Goal: Task Accomplishment & Management: Use online tool/utility

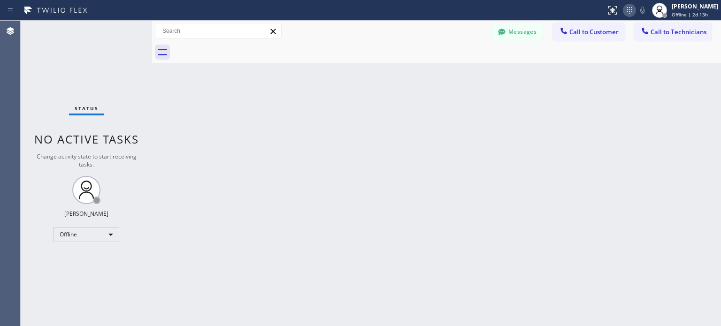
click at [624, 10] on icon at bounding box center [629, 10] width 11 height 11
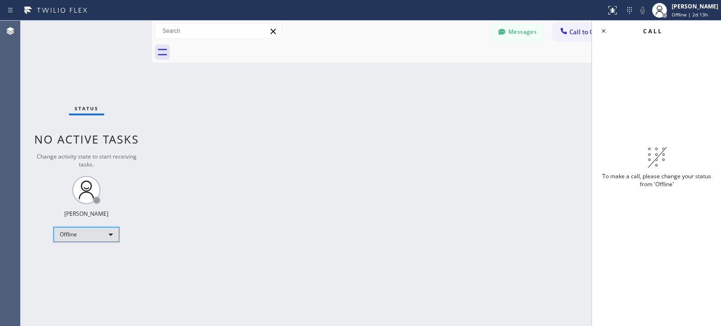
click at [90, 238] on div "Offline" at bounding box center [86, 234] width 66 height 15
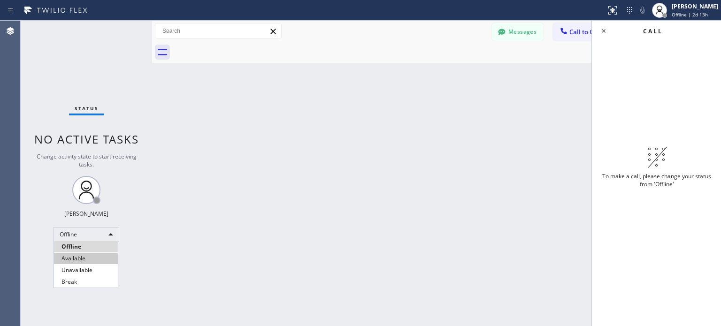
click at [79, 259] on li "Available" at bounding box center [86, 258] width 64 height 11
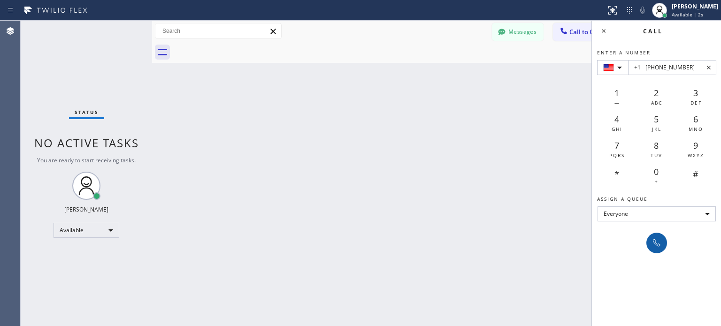
type input "+1 [PHONE_NUMBER]"
click at [657, 239] on icon at bounding box center [656, 242] width 11 height 11
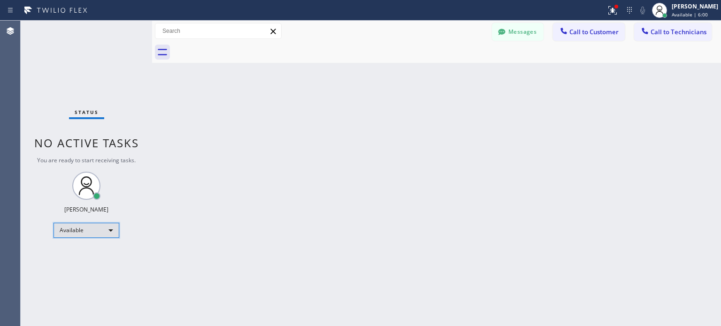
click at [99, 227] on div "Available" at bounding box center [86, 230] width 66 height 15
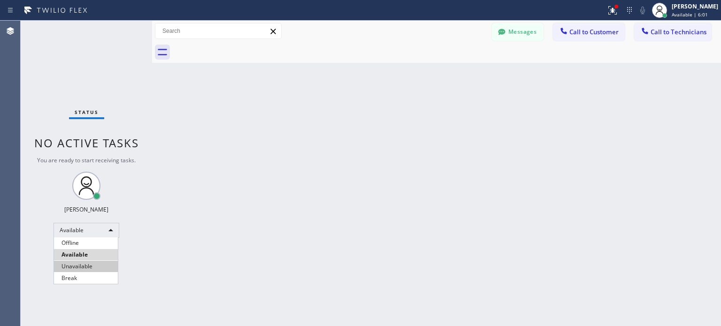
click at [90, 264] on li "Unavailable" at bounding box center [86, 266] width 64 height 11
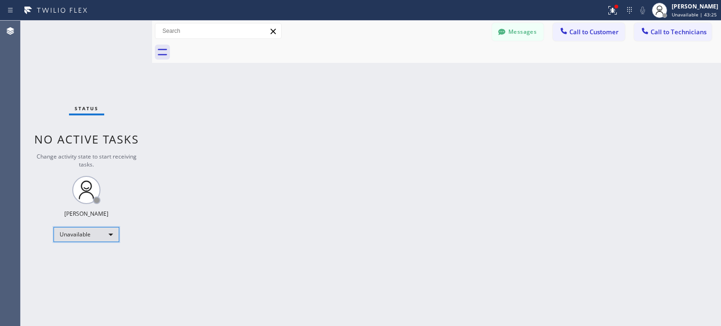
click at [104, 238] on div "Unavailable" at bounding box center [86, 234] width 66 height 15
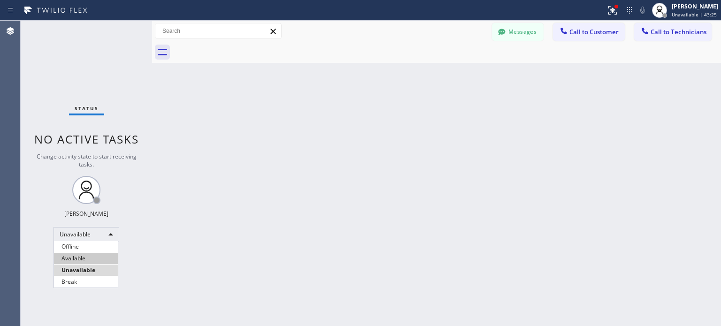
click at [87, 259] on li "Available" at bounding box center [86, 258] width 64 height 11
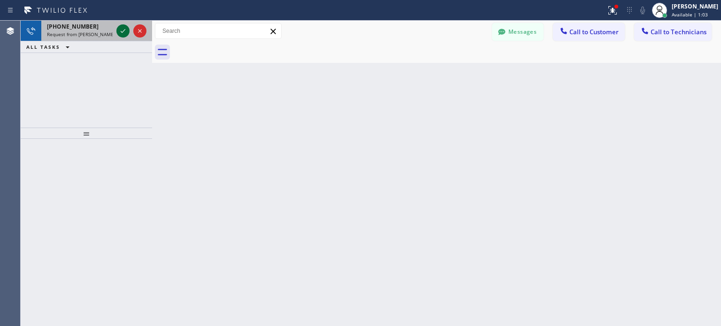
click at [120, 30] on icon at bounding box center [122, 30] width 11 height 11
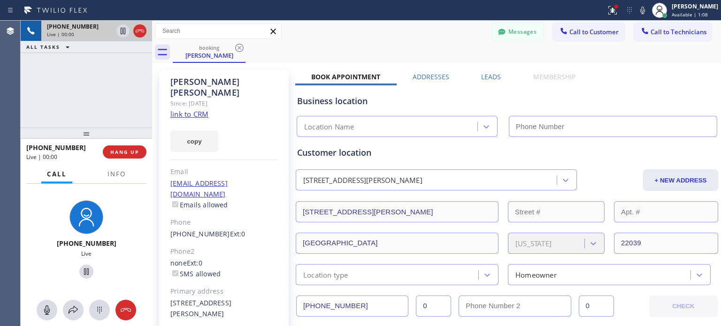
type input "[PHONE_NUMBER]"
click at [203, 109] on link "link to CRM" at bounding box center [189, 113] width 38 height 9
click at [129, 150] on span "HANG UP" at bounding box center [124, 152] width 29 height 7
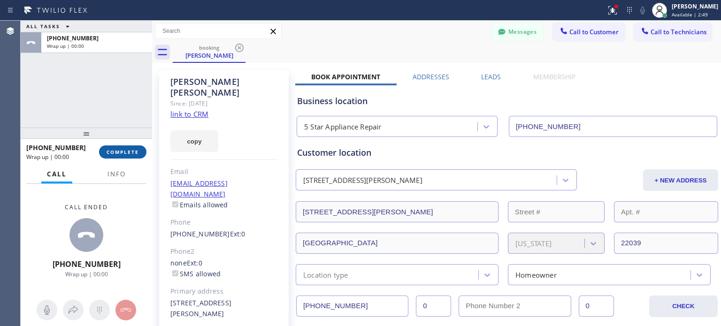
drag, startPoint x: 124, startPoint y: 152, endPoint x: 215, endPoint y: 12, distance: 167.2
click at [124, 152] on span "COMPLETE" at bounding box center [123, 152] width 32 height 7
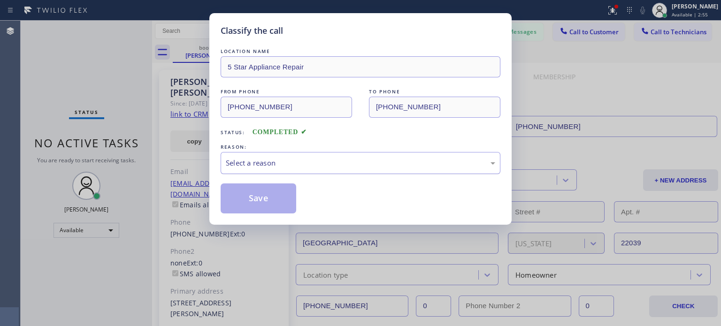
click at [284, 158] on div "Select a reason" at bounding box center [360, 163] width 269 height 11
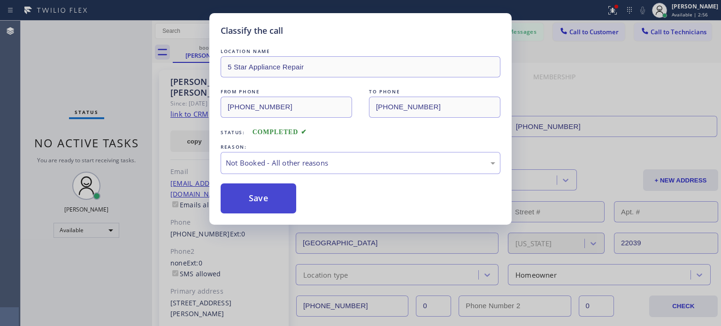
click at [255, 191] on button "Save" at bounding box center [259, 198] width 76 height 30
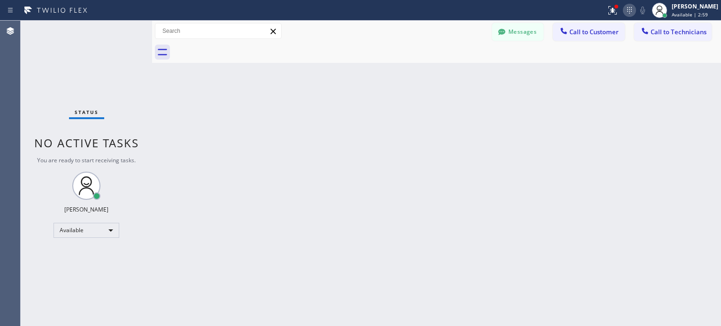
click at [624, 10] on icon at bounding box center [629, 10] width 11 height 11
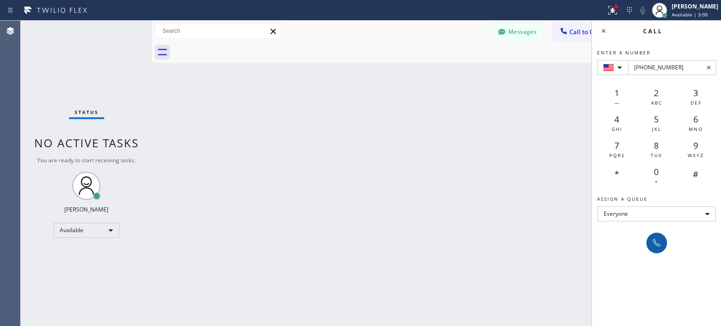
type input "[PHONE_NUMBER]"
drag, startPoint x: 664, startPoint y: 240, endPoint x: 390, endPoint y: 8, distance: 358.6
click at [664, 239] on button at bounding box center [656, 243] width 21 height 21
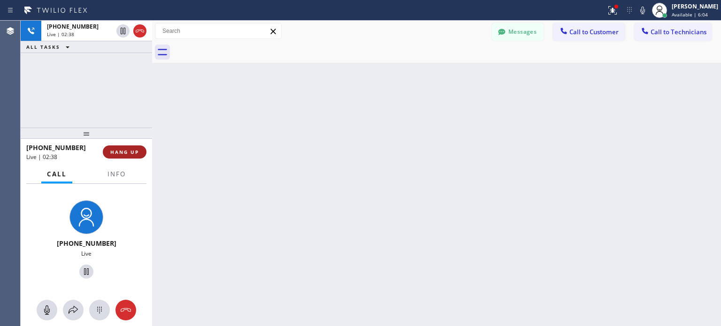
click at [129, 150] on span "HANG UP" at bounding box center [124, 152] width 29 height 7
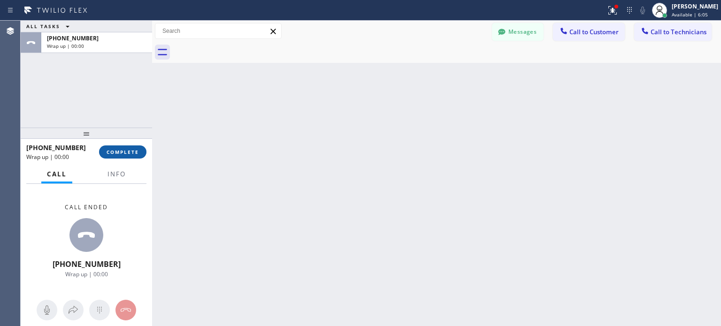
click at [126, 150] on span "COMPLETE" at bounding box center [123, 152] width 32 height 7
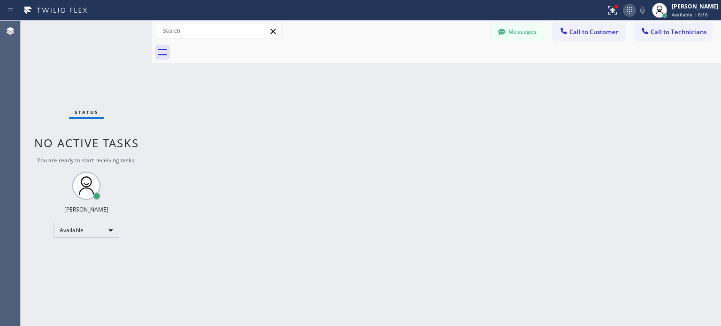
click at [627, 13] on icon at bounding box center [629, 10] width 11 height 11
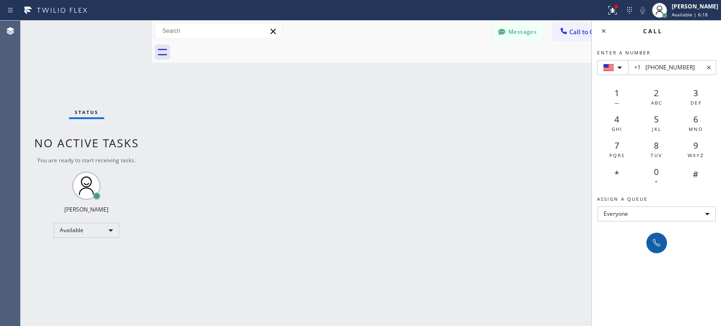
type input "+1 [PHONE_NUMBER]"
click at [655, 250] on button at bounding box center [656, 243] width 21 height 21
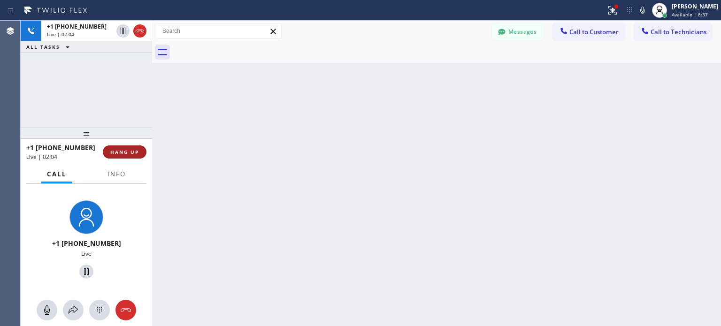
click at [124, 149] on span "HANG UP" at bounding box center [124, 152] width 29 height 7
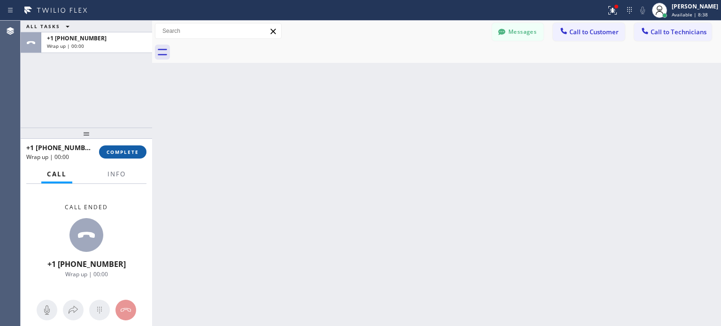
click at [128, 154] on span "COMPLETE" at bounding box center [123, 152] width 32 height 7
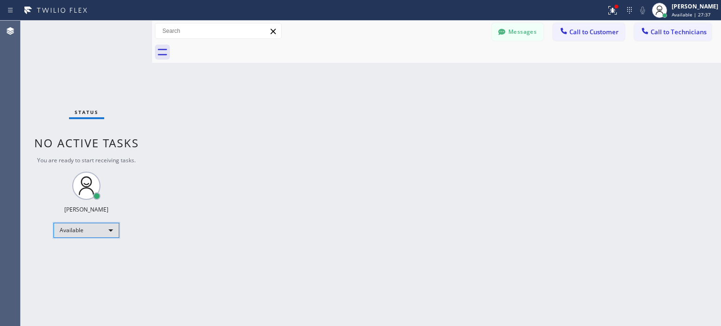
click at [100, 229] on div "Available" at bounding box center [86, 230] width 66 height 15
click at [84, 263] on li "Unavailable" at bounding box center [86, 266] width 64 height 11
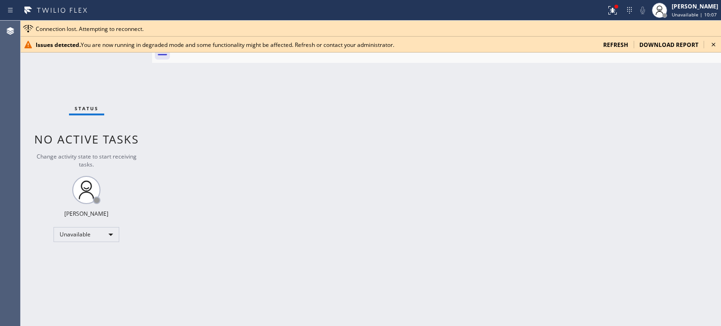
click at [628, 47] on span "refresh" at bounding box center [615, 45] width 25 height 8
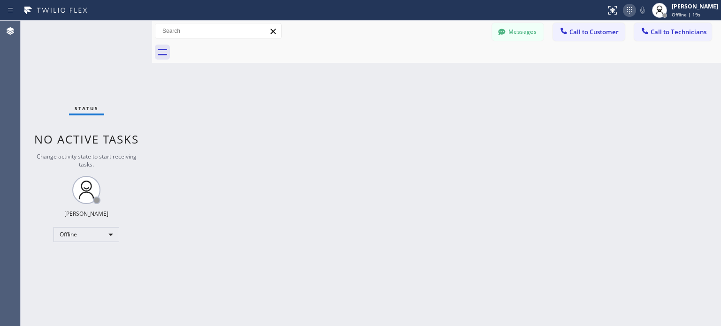
click at [627, 9] on icon at bounding box center [629, 10] width 11 height 11
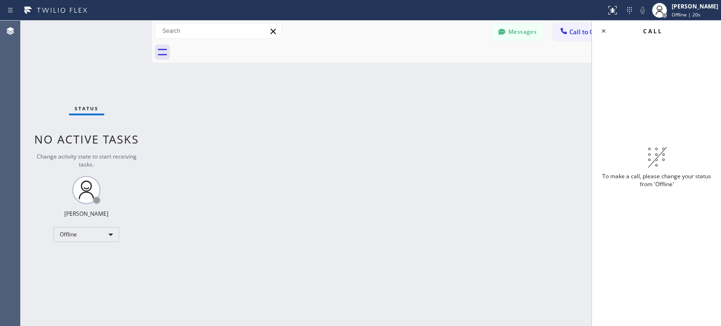
drag, startPoint x: 320, startPoint y: 194, endPoint x: 156, endPoint y: 223, distance: 166.3
click at [316, 195] on div "Back to Dashboard Change Sender ID Customers Technicians MI Mazharul Islam 08/0…" at bounding box center [436, 173] width 569 height 305
click at [115, 235] on div "Offline" at bounding box center [86, 234] width 66 height 15
click at [73, 259] on li "Available" at bounding box center [86, 258] width 64 height 11
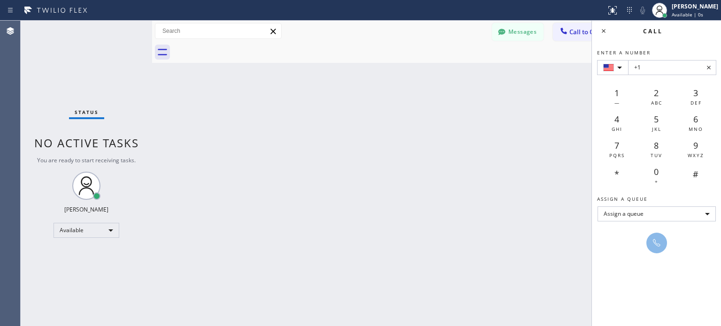
drag, startPoint x: 433, startPoint y: 100, endPoint x: 539, endPoint y: 91, distance: 106.4
click at [438, 100] on div "Back to Dashboard Change Sender ID Customers Technicians MI Mazharul Islam 08/0…" at bounding box center [436, 173] width 569 height 305
paste input "(703) 477-4325"
type input "+1 (703) 477-4325"
drag, startPoint x: 660, startPoint y: 243, endPoint x: 659, endPoint y: 238, distance: 4.8
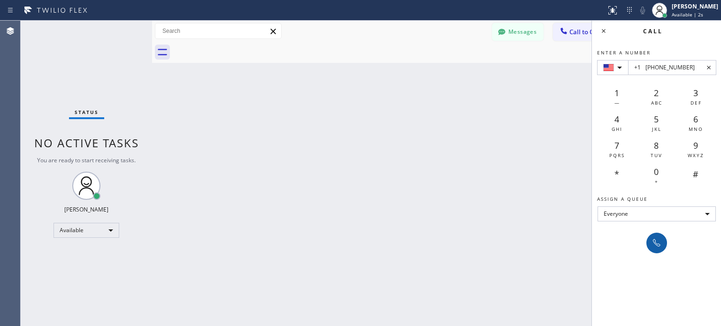
click at [660, 243] on icon at bounding box center [656, 242] width 11 height 11
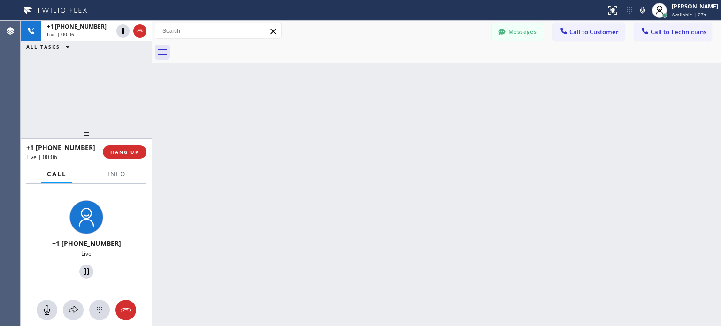
click at [129, 311] on icon at bounding box center [126, 310] width 10 height 4
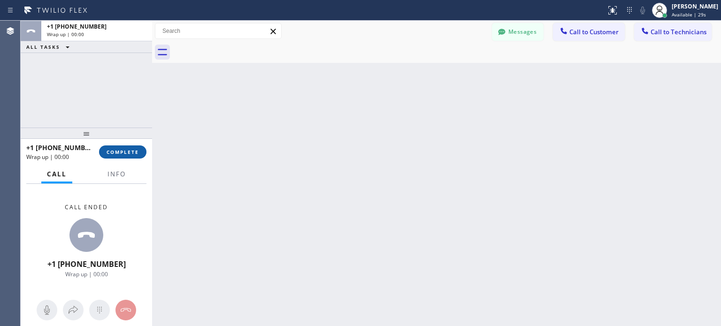
click at [129, 153] on span "COMPLETE" at bounding box center [123, 152] width 32 height 7
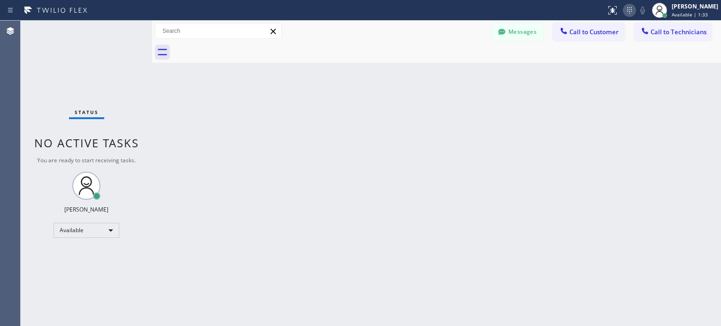
click at [630, 13] on icon at bounding box center [629, 10] width 11 height 11
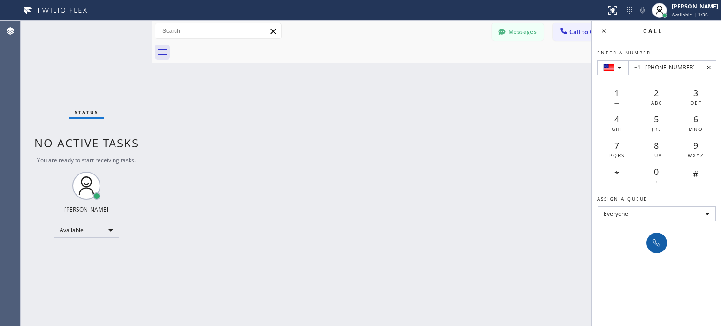
type input "+1 (571) 778-7108"
click at [657, 241] on icon at bounding box center [656, 242] width 11 height 11
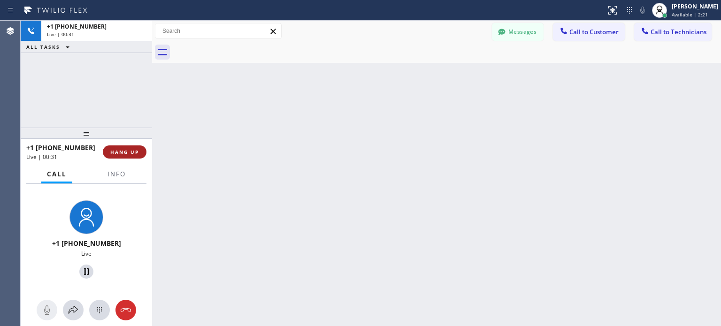
click at [137, 148] on button "HANG UP" at bounding box center [125, 151] width 44 height 13
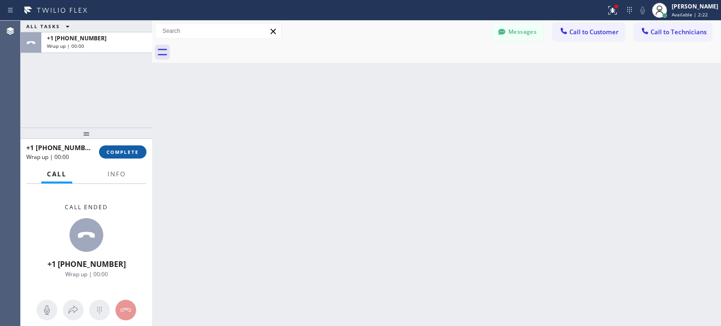
click at [128, 156] on button "COMPLETE" at bounding box center [122, 151] width 47 height 13
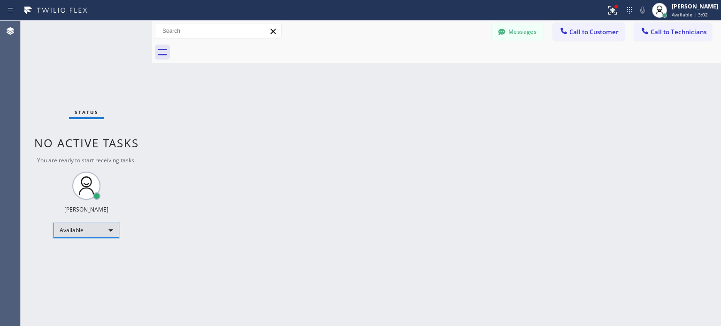
click at [96, 236] on div "Available" at bounding box center [86, 230] width 66 height 15
click at [97, 257] on li "Available" at bounding box center [86, 254] width 64 height 11
drag, startPoint x: 295, startPoint y: 137, endPoint x: 327, endPoint y: 15, distance: 126.0
click at [296, 136] on div "Back to Dashboard Change Sender ID Customers Technicians MI Mazharul Islam 08/0…" at bounding box center [436, 173] width 569 height 305
click at [629, 9] on icon at bounding box center [629, 10] width 5 height 7
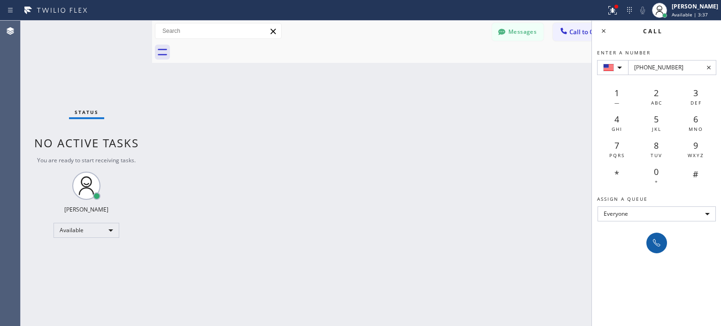
type input "+12033261720"
click at [655, 241] on icon at bounding box center [656, 242] width 11 height 11
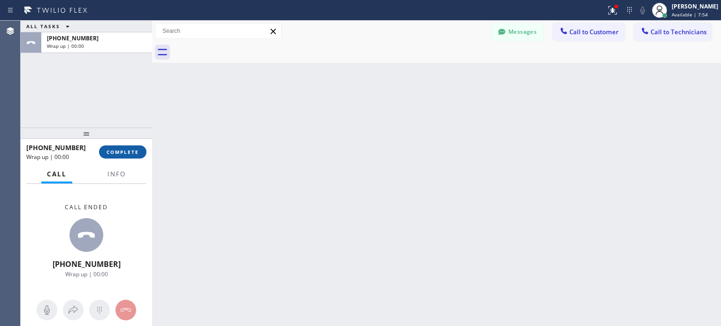
click at [126, 153] on span "COMPLETE" at bounding box center [123, 152] width 32 height 7
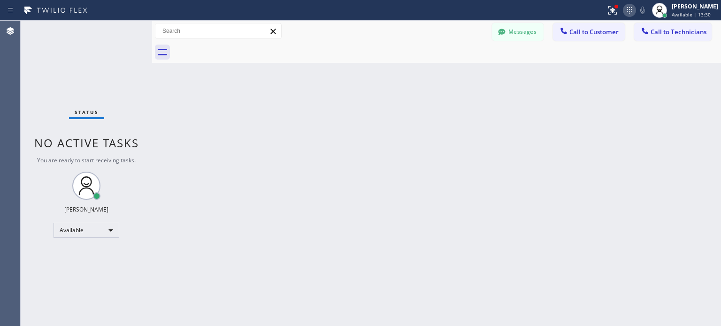
click at [627, 8] on icon at bounding box center [629, 10] width 11 height 11
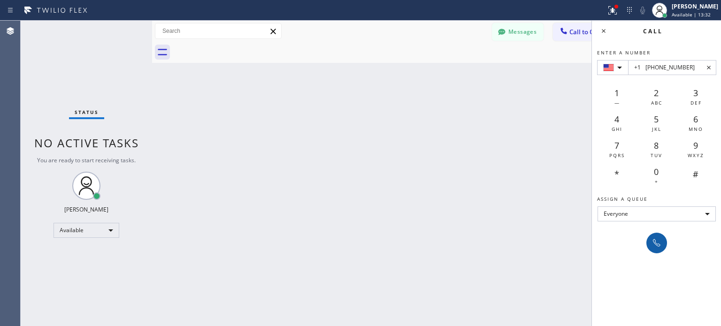
type input "+1 [PHONE_NUMBER]"
click at [652, 242] on icon at bounding box center [656, 242] width 11 height 11
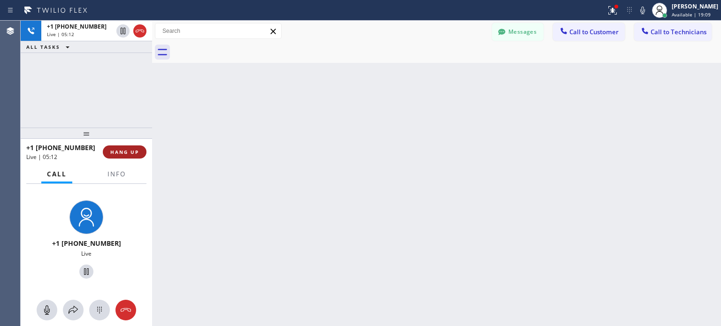
click at [129, 149] on span "HANG UP" at bounding box center [124, 152] width 29 height 7
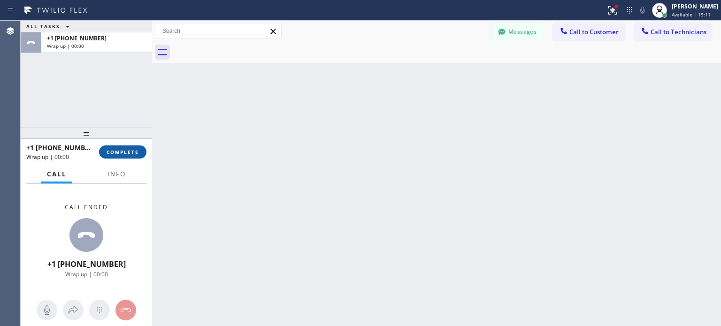
click at [128, 152] on span "COMPLETE" at bounding box center [123, 152] width 32 height 7
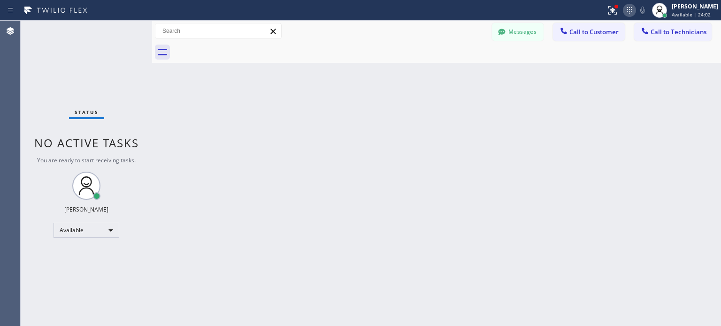
click at [628, 11] on icon at bounding box center [629, 10] width 11 height 11
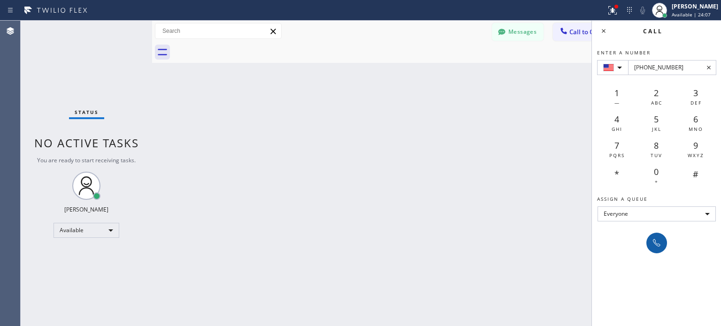
type input "+1(516) 972-4936"
click at [654, 244] on icon at bounding box center [656, 242] width 11 height 11
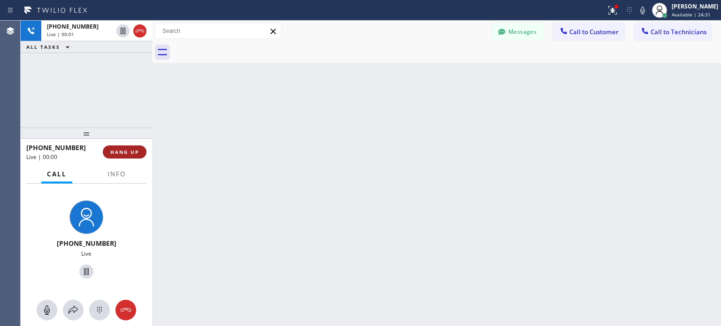
click at [137, 148] on button "HANG UP" at bounding box center [125, 151] width 44 height 13
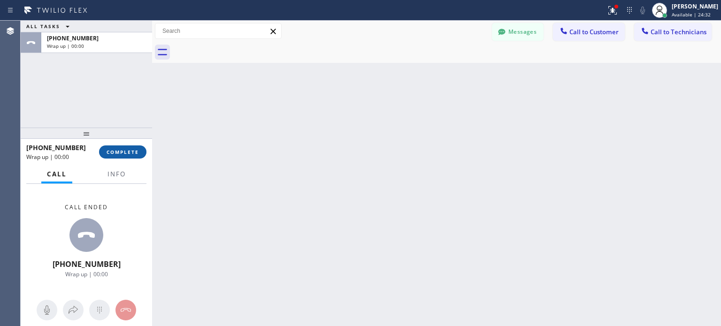
click at [126, 154] on span "COMPLETE" at bounding box center [123, 152] width 32 height 7
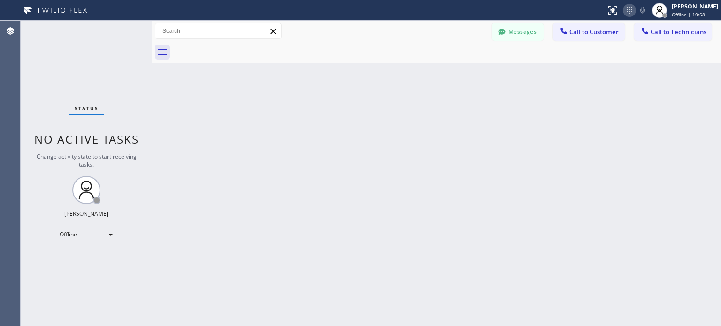
click at [624, 13] on icon at bounding box center [629, 10] width 11 height 11
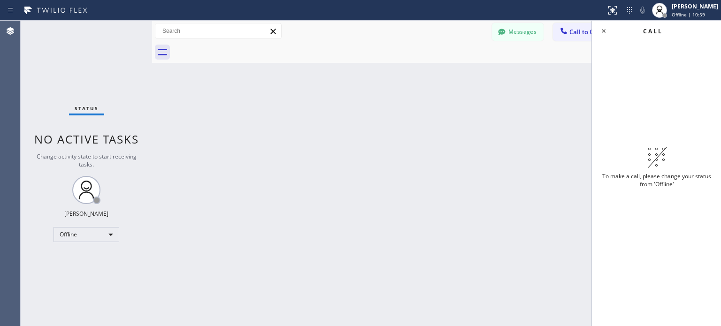
drag, startPoint x: 349, startPoint y: 208, endPoint x: 255, endPoint y: 228, distance: 96.1
click at [349, 208] on div "Back to Dashboard Change Sender ID Customers Technicians MI Mazharul Islam 08/0…" at bounding box center [436, 173] width 569 height 305
click at [99, 232] on div "Offline" at bounding box center [86, 234] width 66 height 15
click at [81, 259] on li "Available" at bounding box center [86, 258] width 64 height 11
click at [471, 118] on div "Back to Dashboard Change Sender ID Customers Technicians MI Mazharul Islam 08/0…" at bounding box center [436, 173] width 569 height 305
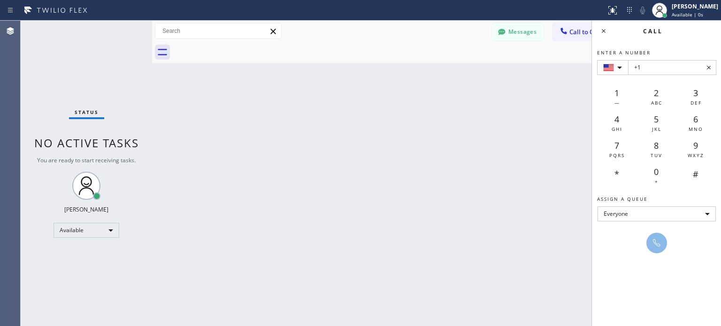
click at [658, 71] on input "+1" at bounding box center [672, 67] width 88 height 15
type input "+1(646) 342-5772"
click at [657, 246] on icon at bounding box center [656, 242] width 11 height 11
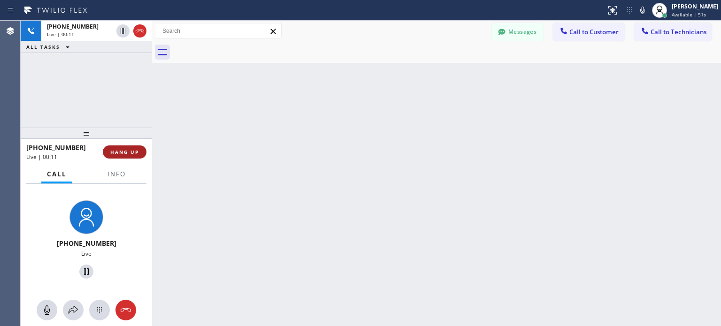
click at [137, 154] on span "HANG UP" at bounding box center [124, 152] width 29 height 7
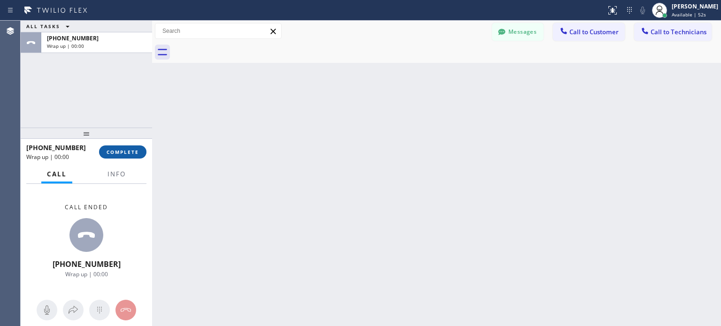
click at [117, 149] on span "COMPLETE" at bounding box center [123, 152] width 32 height 7
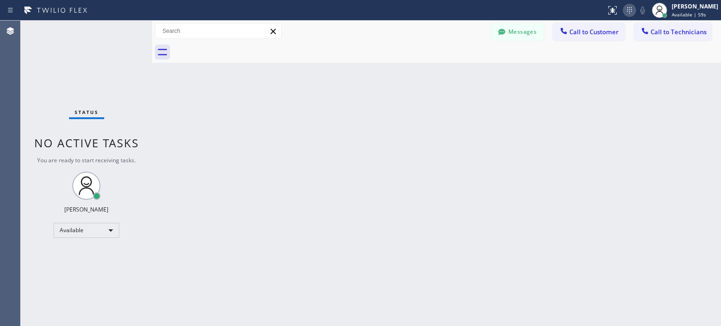
click at [631, 9] on icon at bounding box center [629, 10] width 11 height 11
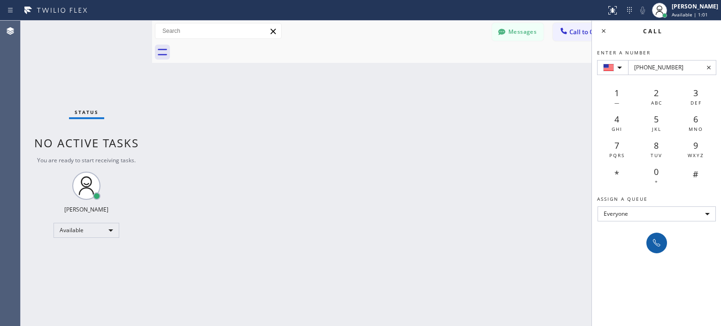
type input "+1(617) 335-5988"
click at [661, 244] on icon at bounding box center [656, 242] width 11 height 11
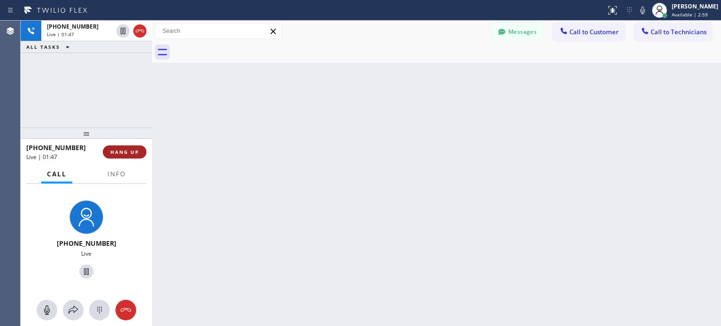
click at [128, 151] on span "HANG UP" at bounding box center [124, 152] width 29 height 7
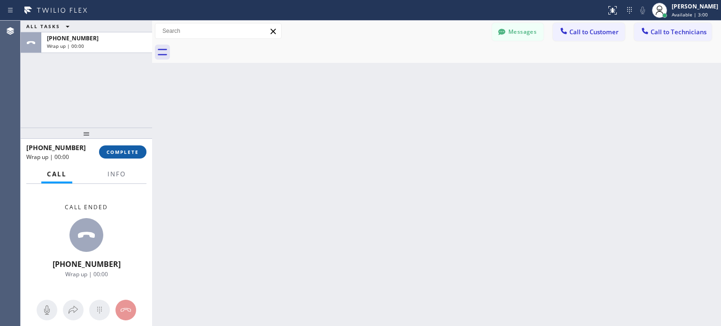
click at [125, 152] on span "COMPLETE" at bounding box center [123, 152] width 32 height 7
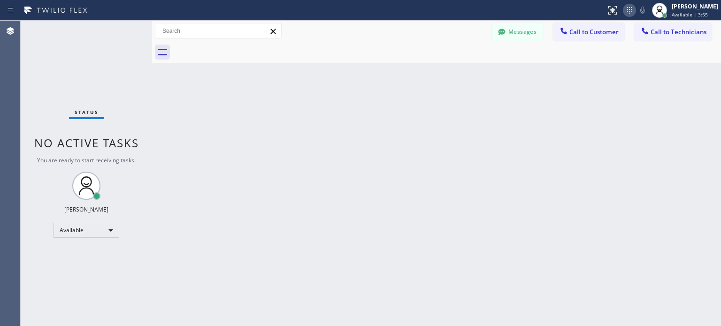
click at [629, 15] on icon at bounding box center [629, 10] width 11 height 11
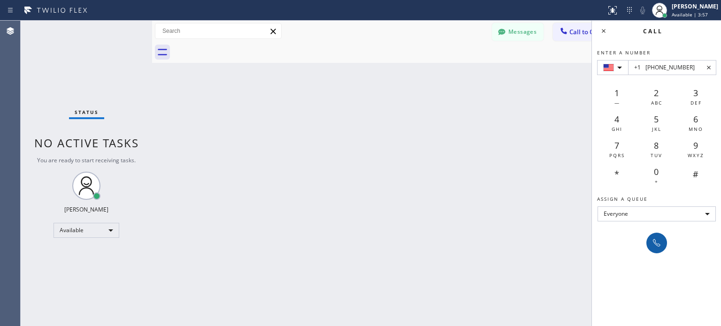
type input "+1 (774) 368-9711"
click at [660, 249] on button at bounding box center [656, 243] width 21 height 21
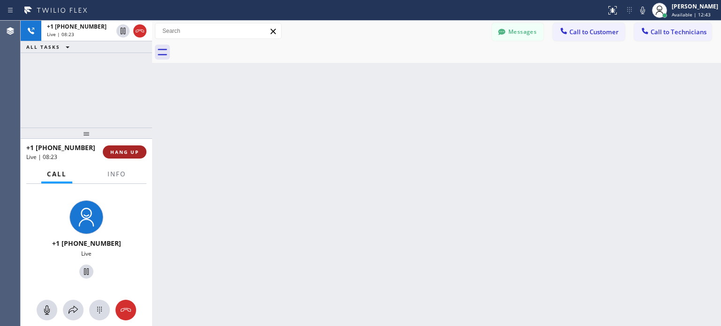
click at [116, 147] on button "HANG UP" at bounding box center [125, 151] width 44 height 13
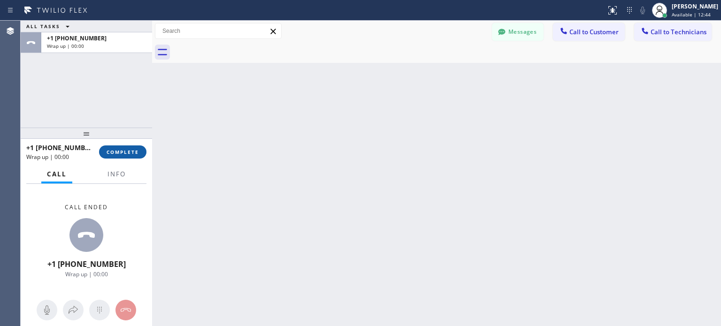
click at [131, 152] on span "COMPLETE" at bounding box center [123, 152] width 32 height 7
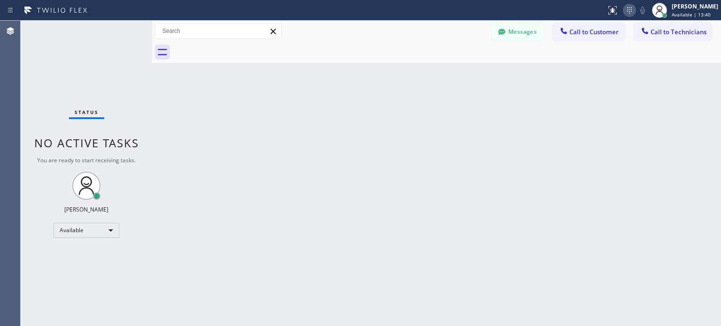
click at [628, 13] on icon at bounding box center [629, 10] width 11 height 11
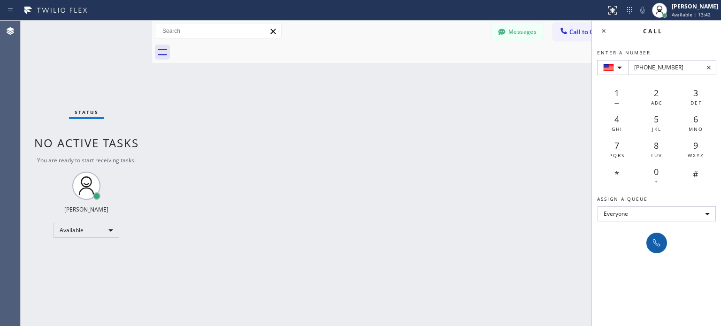
type input "+1(617) 335-5988"
click at [655, 244] on icon at bounding box center [657, 243] width 8 height 8
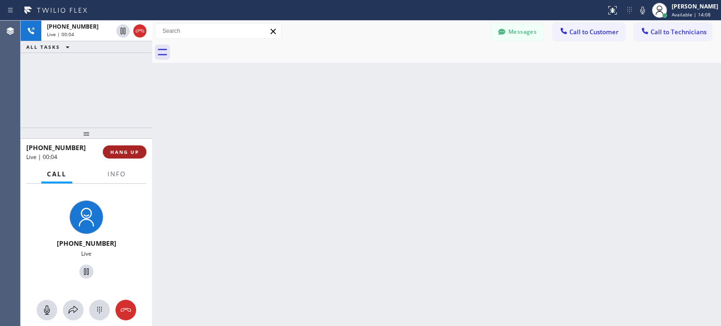
click at [128, 152] on span "HANG UP" at bounding box center [124, 152] width 29 height 7
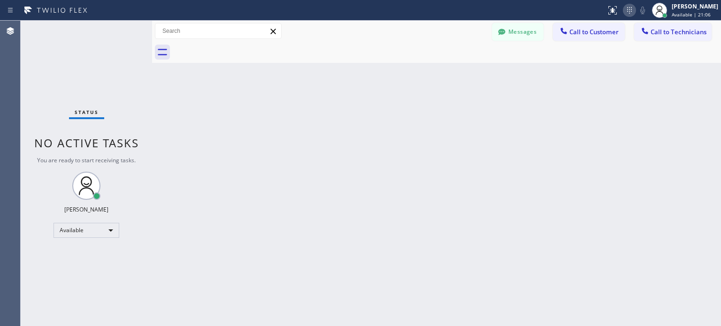
click at [628, 11] on icon at bounding box center [629, 10] width 11 height 11
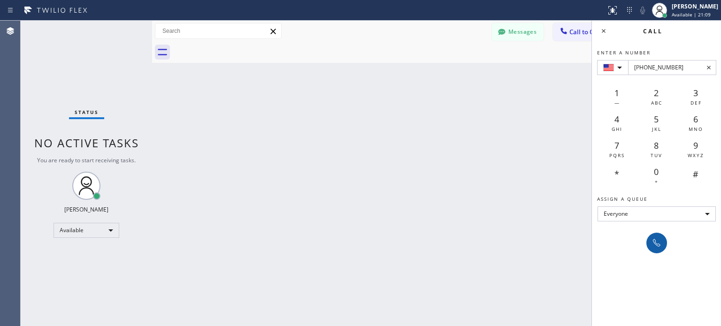
type input "+1(617) 335-5988"
click at [652, 242] on icon at bounding box center [656, 242] width 11 height 11
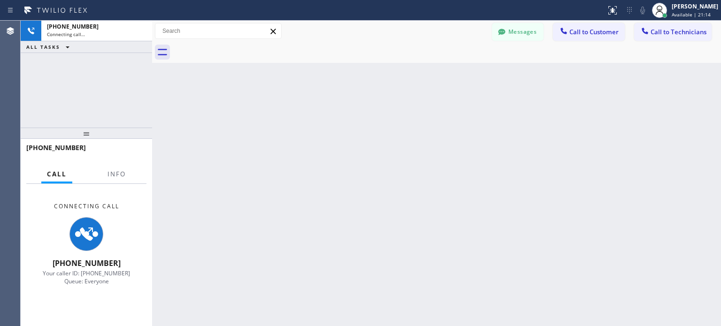
drag, startPoint x: 465, startPoint y: 263, endPoint x: 471, endPoint y: 274, distance: 12.6
click at [465, 263] on div "Back to Dashboard Change Sender ID Customers Technicians MI Mazharul Islam 08/0…" at bounding box center [436, 173] width 569 height 305
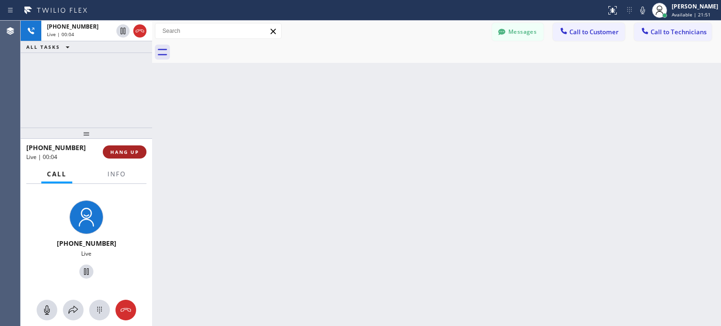
click at [122, 156] on button "HANG UP" at bounding box center [125, 151] width 44 height 13
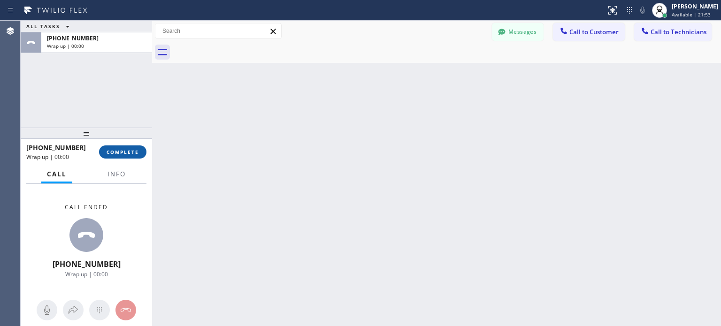
click at [122, 153] on span "COMPLETE" at bounding box center [123, 152] width 32 height 7
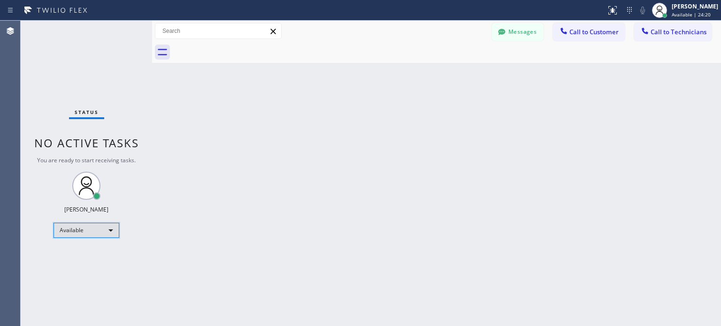
click at [105, 231] on div "Available" at bounding box center [86, 230] width 66 height 15
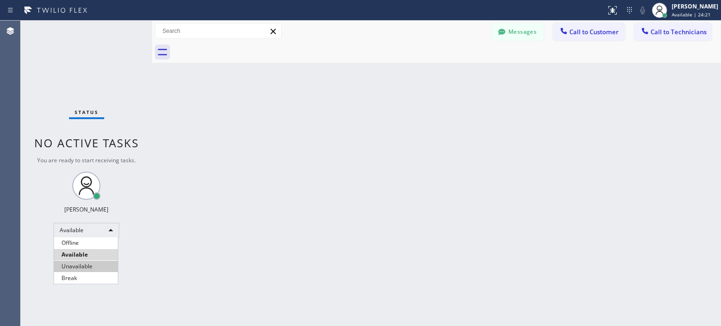
click at [83, 264] on li "Unavailable" at bounding box center [86, 266] width 64 height 11
